Goal: Task Accomplishment & Management: Manage account settings

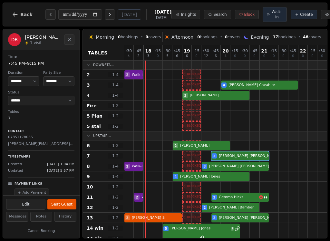
select select "****"
select select "*"
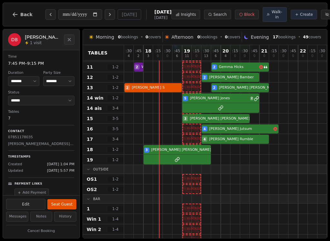
scroll to position [131, 0]
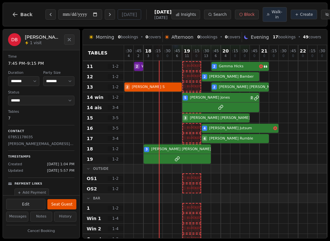
select select "****"
select select "*"
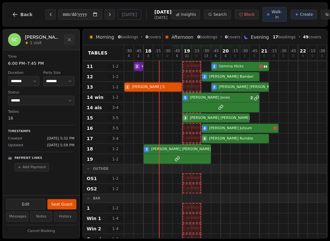
click at [167, 143] on div at bounding box center [168, 138] width 10 height 10
click at [72, 201] on button "Seat Guest" at bounding box center [61, 204] width 29 height 10
click at [62, 207] on button "Seat Guest" at bounding box center [61, 204] width 29 height 10
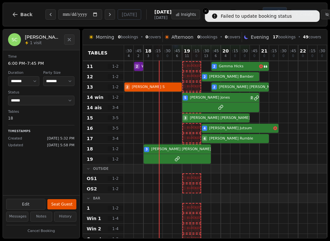
click at [66, 200] on button "Seat Guest" at bounding box center [61, 204] width 29 height 10
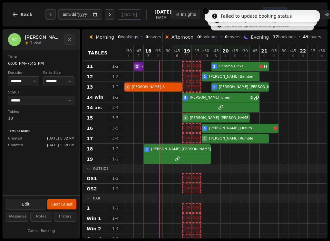
click at [61, 203] on button "Seat Guest" at bounding box center [61, 204] width 29 height 10
click at [63, 205] on button "Seat Guest" at bounding box center [61, 204] width 29 height 10
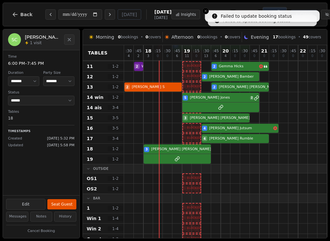
click at [204, 12] on icon "Close toast" at bounding box center [206, 11] width 4 height 4
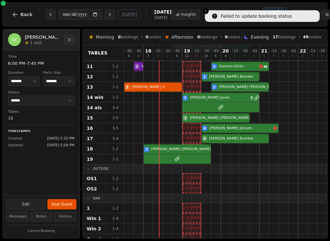
click at [205, 12] on icon "Close toast" at bounding box center [206, 11] width 4 height 4
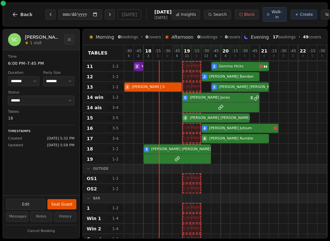
click at [207, 11] on div "Insights Search Block Walk-in Create Cancelled" at bounding box center [262, 14] width 182 height 15
click at [170, 150] on div at bounding box center [168, 149] width 10 height 10
click at [63, 208] on button "Seat Guest" at bounding box center [61, 204] width 29 height 10
click at [62, 205] on button "Seat Guest" at bounding box center [61, 204] width 29 height 10
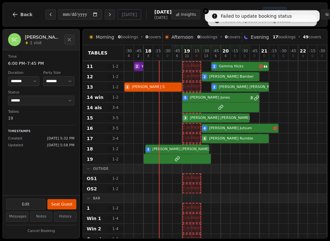
click at [182, 154] on div "3 [PERSON_NAME] 2" at bounding box center [235, 149] width 222 height 10
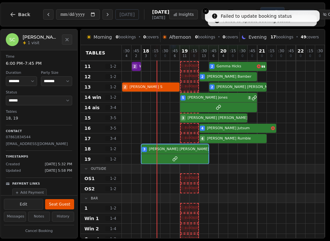
scroll to position [0, 2]
click at [62, 207] on button "Seat Guest" at bounding box center [59, 204] width 29 height 10
select select "******"
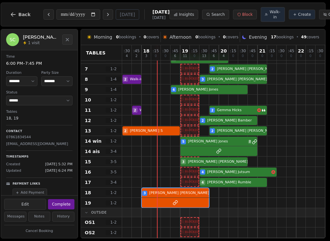
scroll to position [87, 0]
